Goal: Task Accomplishment & Management: Manage account settings

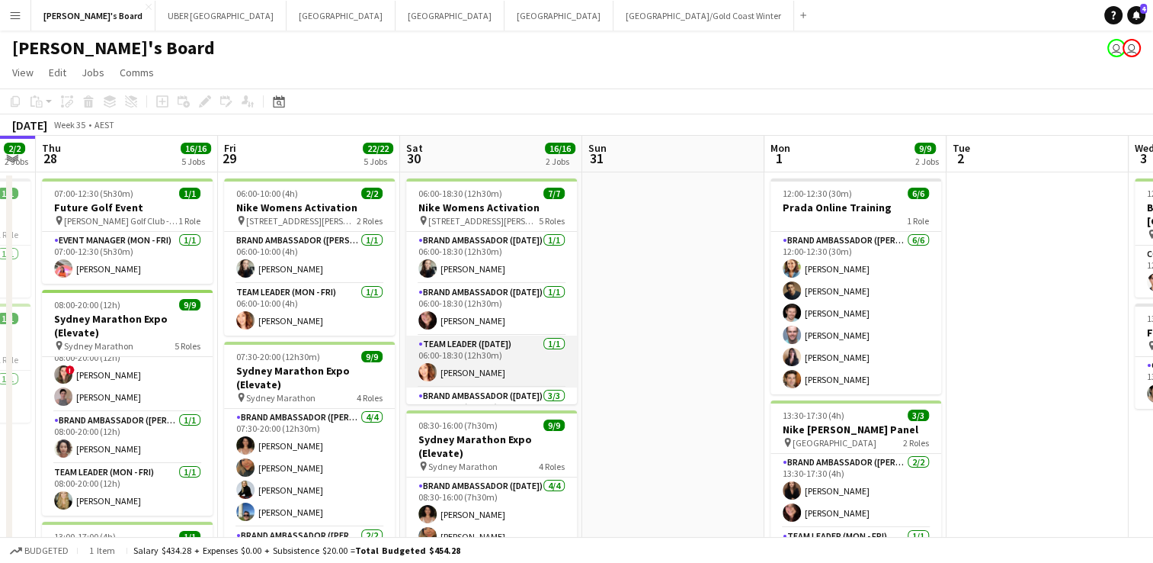
scroll to position [131, 0]
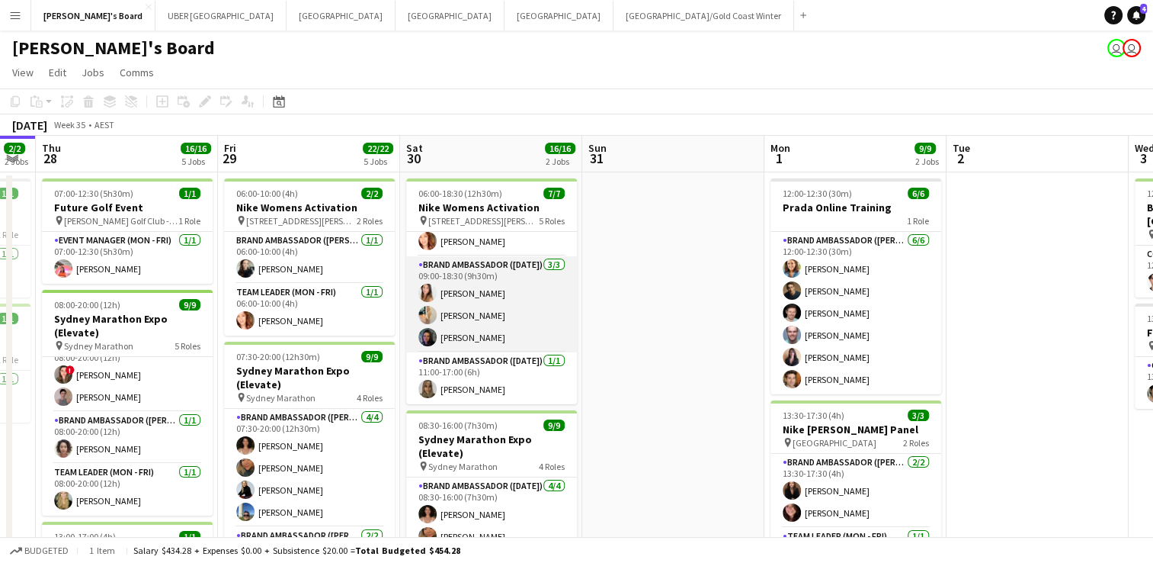
click at [467, 338] on app-card-role "Brand Ambassador ([DATE]) [DATE] 09:00-18:30 (9h30m) [PERSON_NAME] [PERSON_NAME…" at bounding box center [491, 304] width 171 height 96
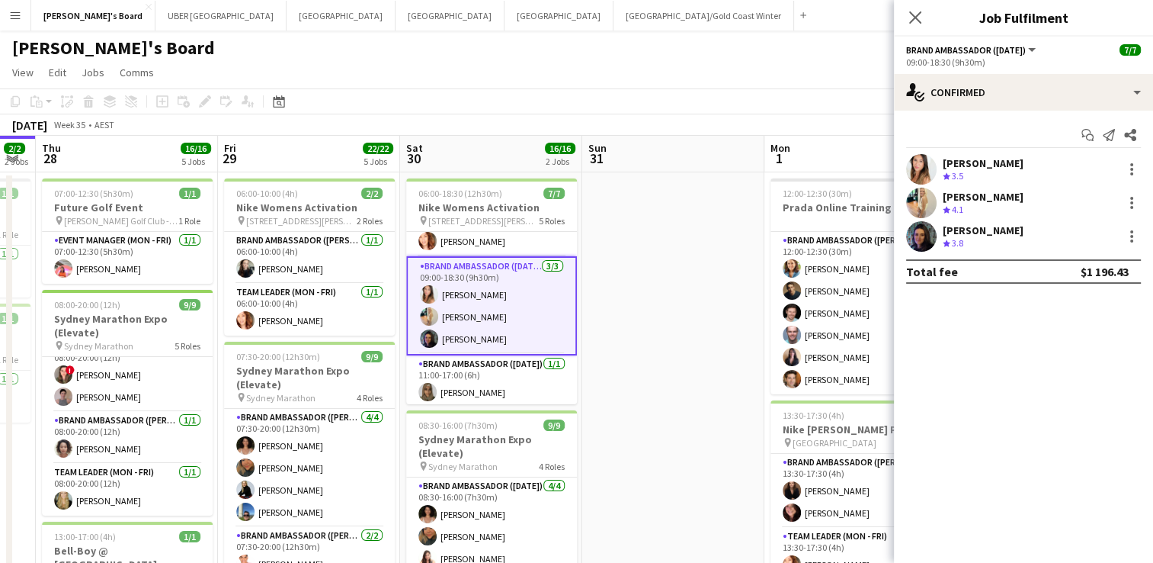
click at [1021, 228] on div "[PERSON_NAME]" at bounding box center [983, 230] width 81 height 14
click at [985, 230] on div "[PERSON_NAME]" at bounding box center [983, 230] width 81 height 14
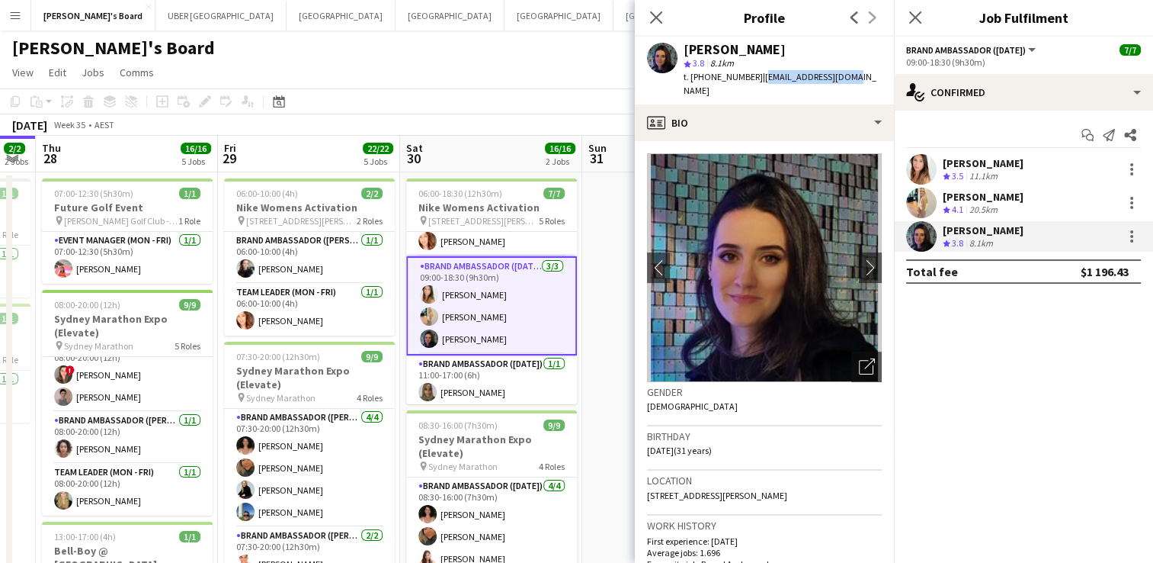
drag, startPoint x: 861, startPoint y: 84, endPoint x: 756, endPoint y: 82, distance: 104.4
click at [756, 82] on app-profile-header "[PERSON_NAME] star 3.8 8.1km t. [PHONE_NUMBER] | [EMAIL_ADDRESS][DOMAIN_NAME]" at bounding box center [764, 71] width 259 height 68
copy span "[EMAIL_ADDRESS][DOMAIN_NAME]"
click at [457, 389] on app-card-role "Brand Ambassador ([DATE]) [DATE] 11:00-17:00 (6h) [PERSON_NAME]" at bounding box center [491, 381] width 171 height 52
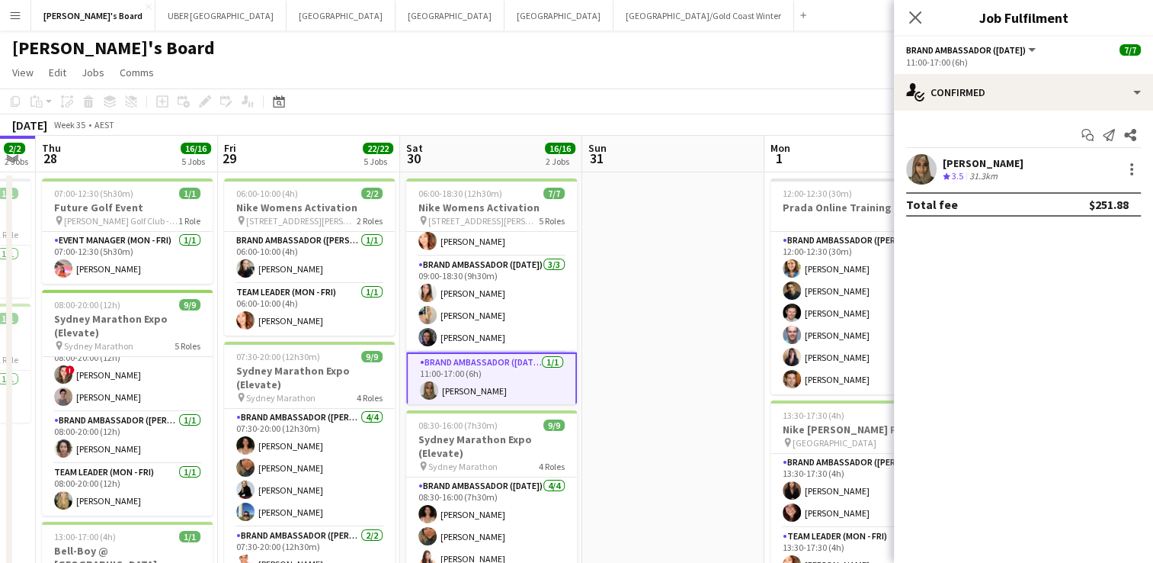
click at [970, 164] on div "[PERSON_NAME]" at bounding box center [983, 163] width 81 height 14
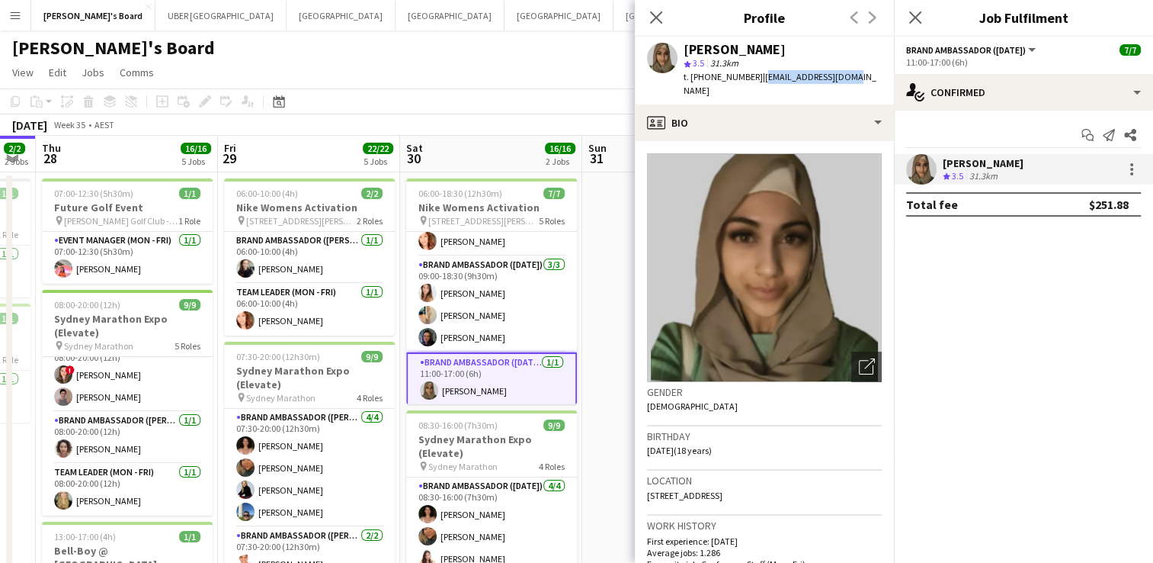
drag, startPoint x: 858, startPoint y: 77, endPoint x: 753, endPoint y: 78, distance: 105.2
click at [753, 78] on app-profile-header "[PERSON_NAME] star 3.5 31.3km t. [PHONE_NUMBER] | [EMAIL_ADDRESS][DOMAIN_NAME]" at bounding box center [764, 71] width 259 height 68
copy span "[EMAIL_ADDRESS][DOMAIN_NAME]"
click at [910, 17] on icon "Close pop-in" at bounding box center [915, 17] width 14 height 14
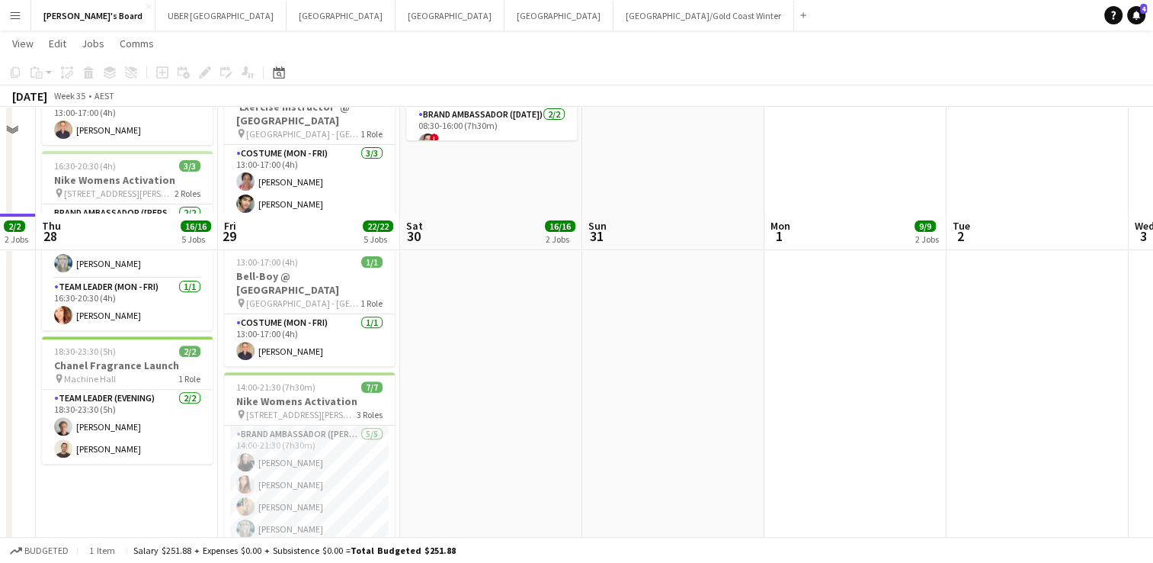
scroll to position [602, 0]
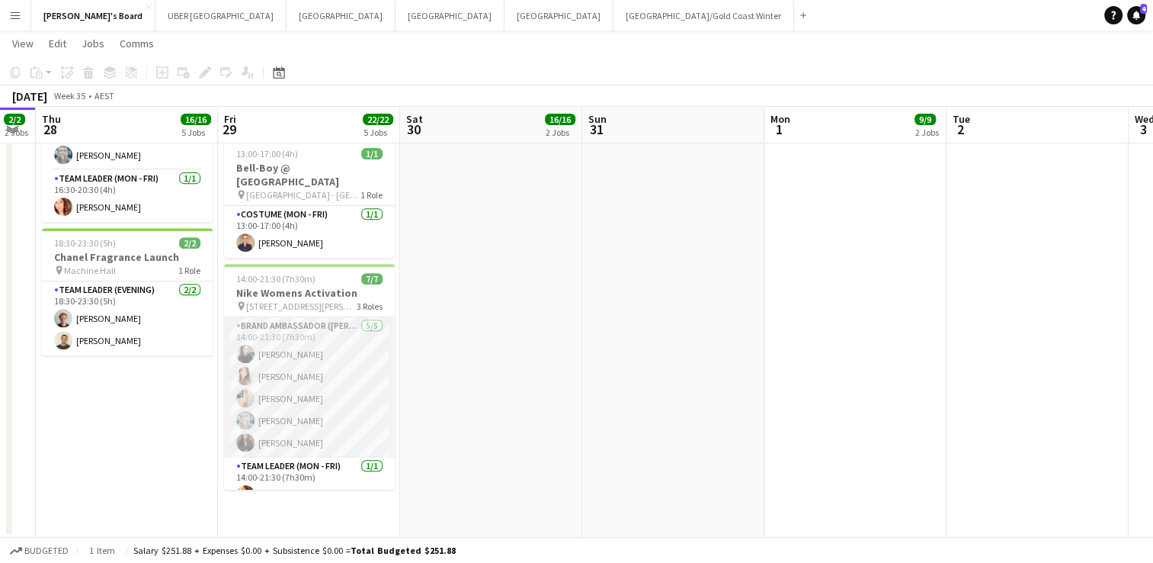
click at [271, 408] on app-card-role "Brand Ambassador (Mon - Fri) [DATE] 14:00-21:30 (7h30m) [PERSON_NAME] [PERSON_N…" at bounding box center [309, 387] width 171 height 140
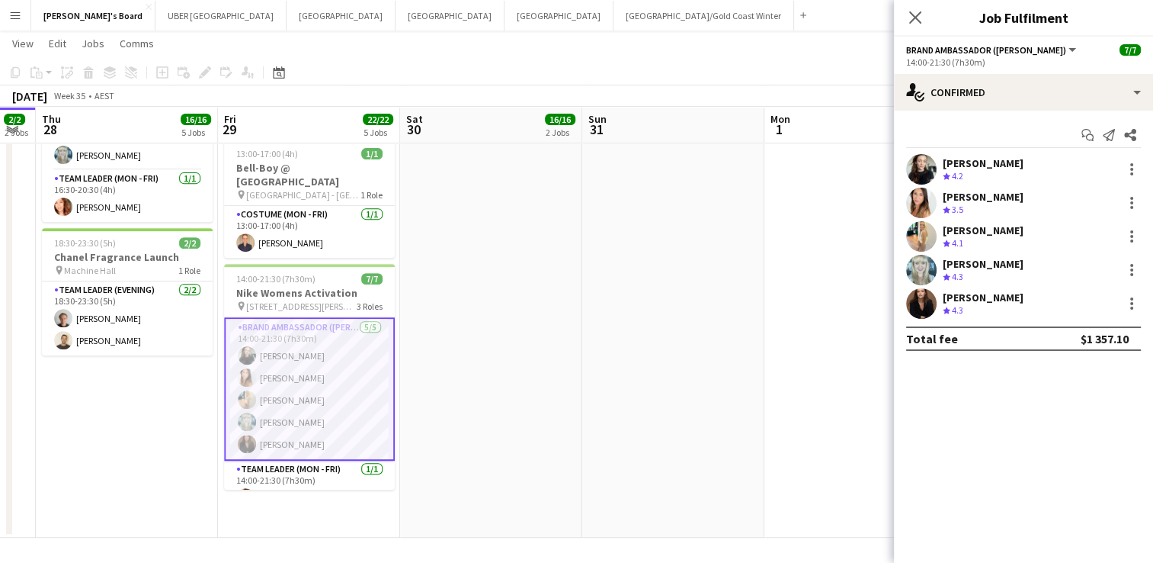
scroll to position [131, 0]
click at [986, 264] on div "[PERSON_NAME]" at bounding box center [983, 264] width 81 height 14
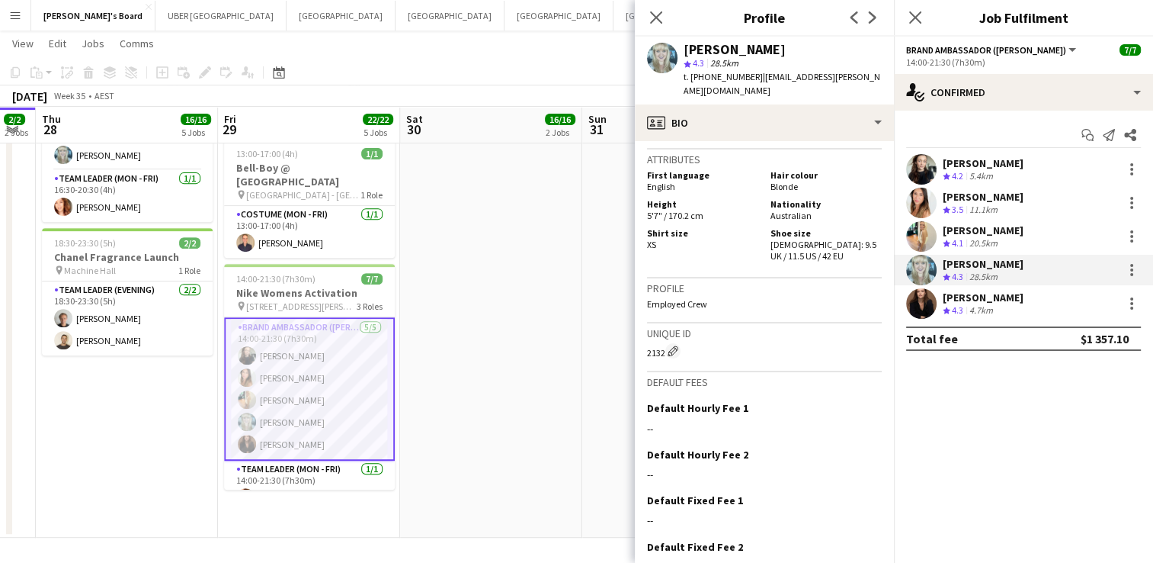
scroll to position [875, 0]
click at [983, 297] on div "[PERSON_NAME]" at bounding box center [983, 297] width 81 height 14
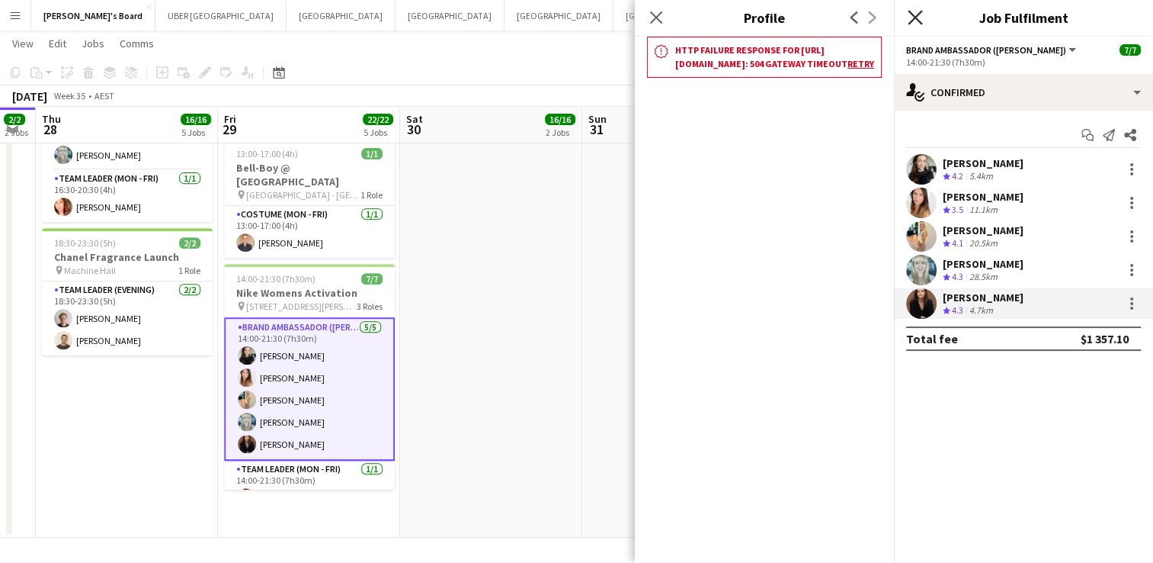
click at [921, 19] on icon "Close pop-in" at bounding box center [915, 17] width 14 height 14
